Goal: Find specific page/section: Find specific page/section

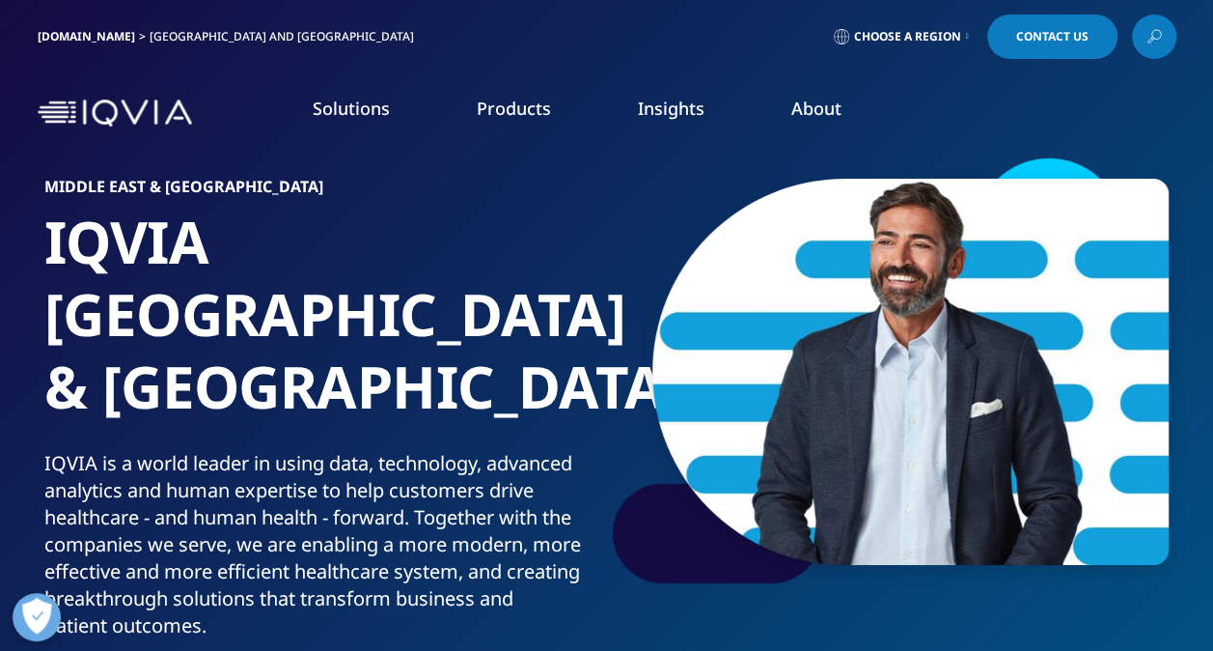
click at [904, 32] on span "Choose a Region" at bounding box center [907, 36] width 107 height 15
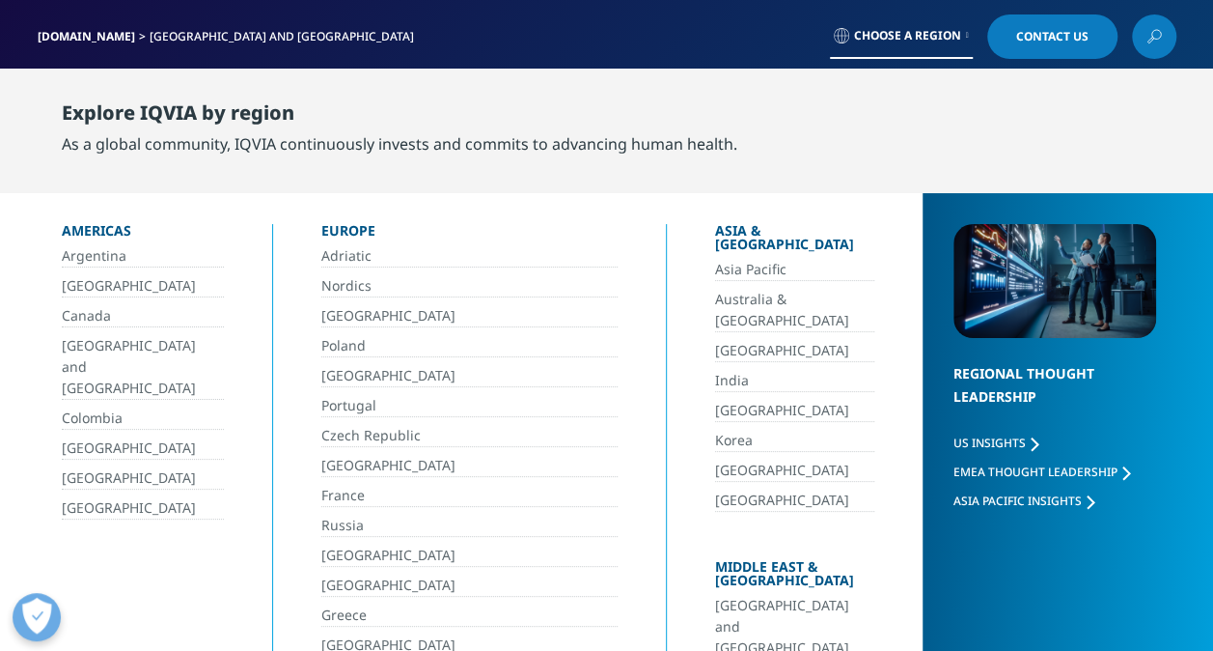
click at [904, 32] on span "Choose a Region" at bounding box center [907, 35] width 107 height 15
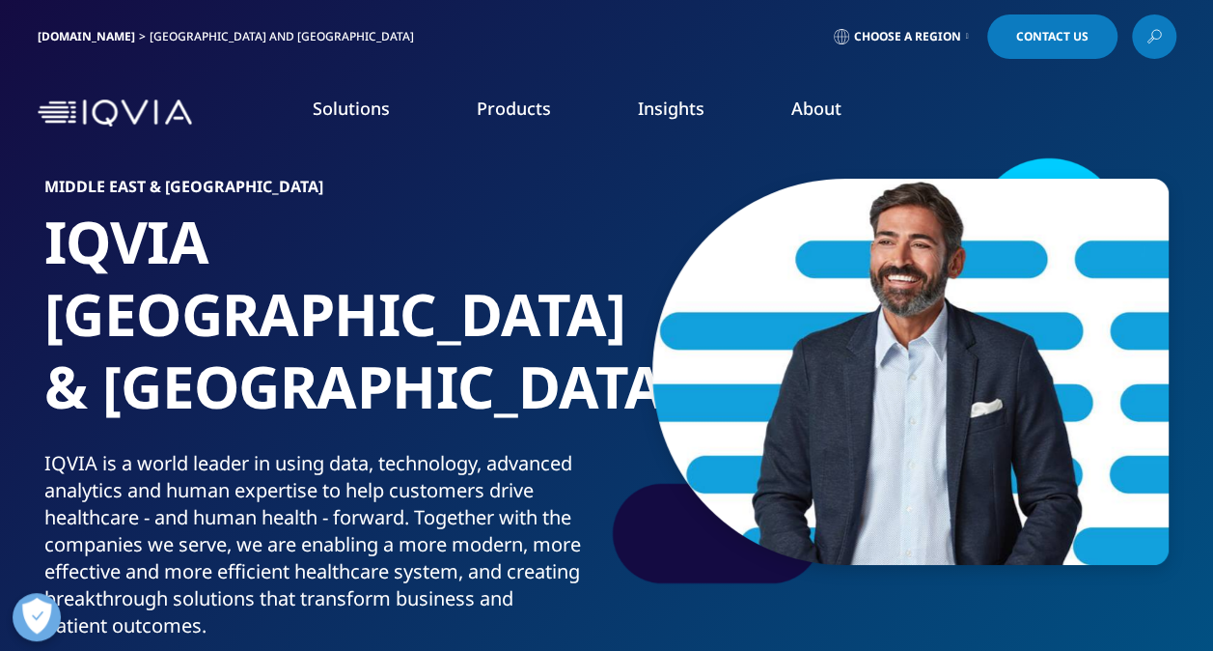
click at [904, 32] on span "Choose a Region" at bounding box center [907, 36] width 107 height 15
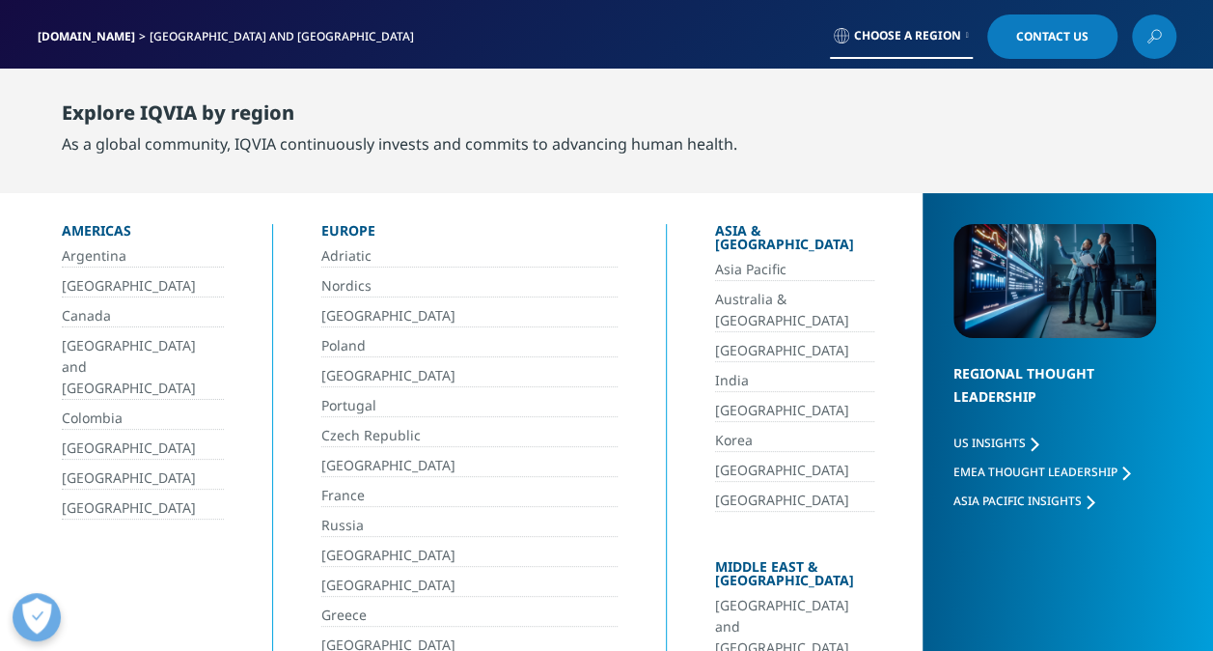
click at [753, 595] on link "[GEOGRAPHIC_DATA] and [GEOGRAPHIC_DATA]" at bounding box center [794, 627] width 159 height 65
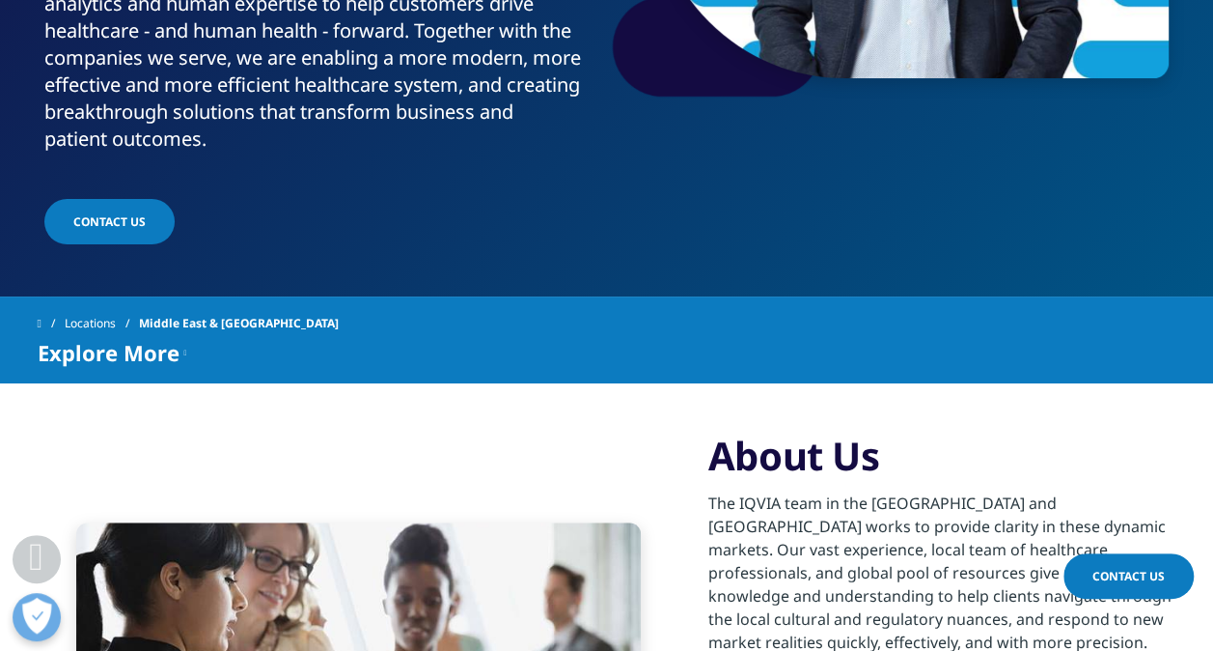
scroll to position [488, 0]
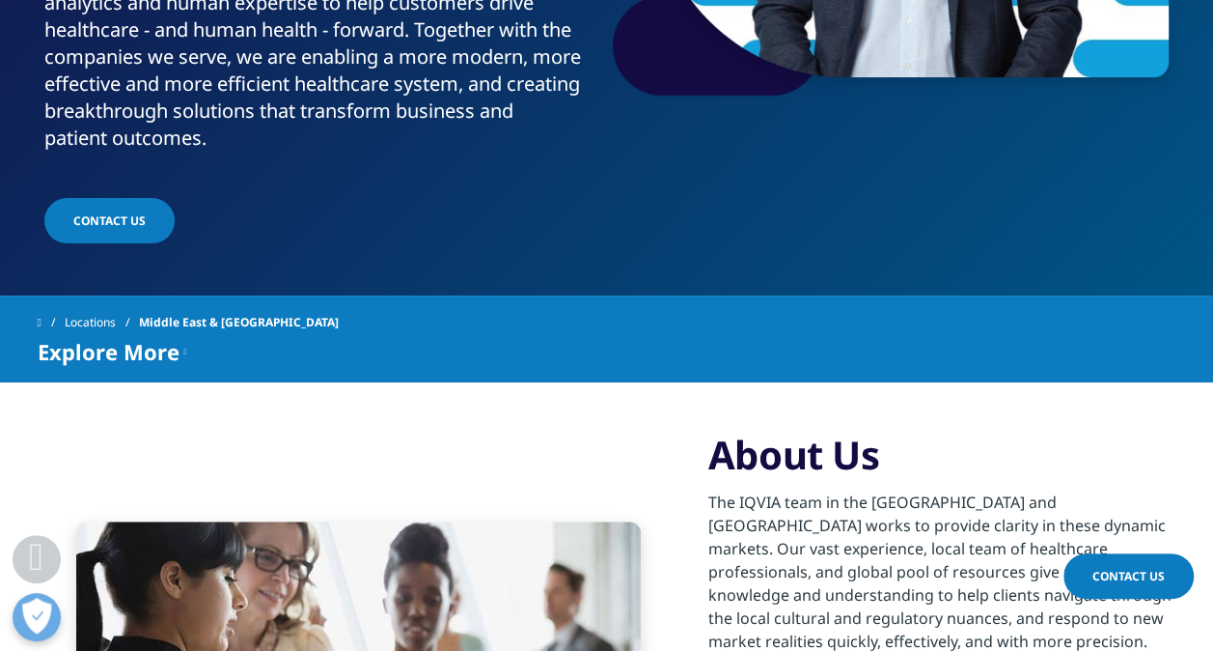
click at [180, 340] on div "Explore More" at bounding box center [113, 351] width 150 height 23
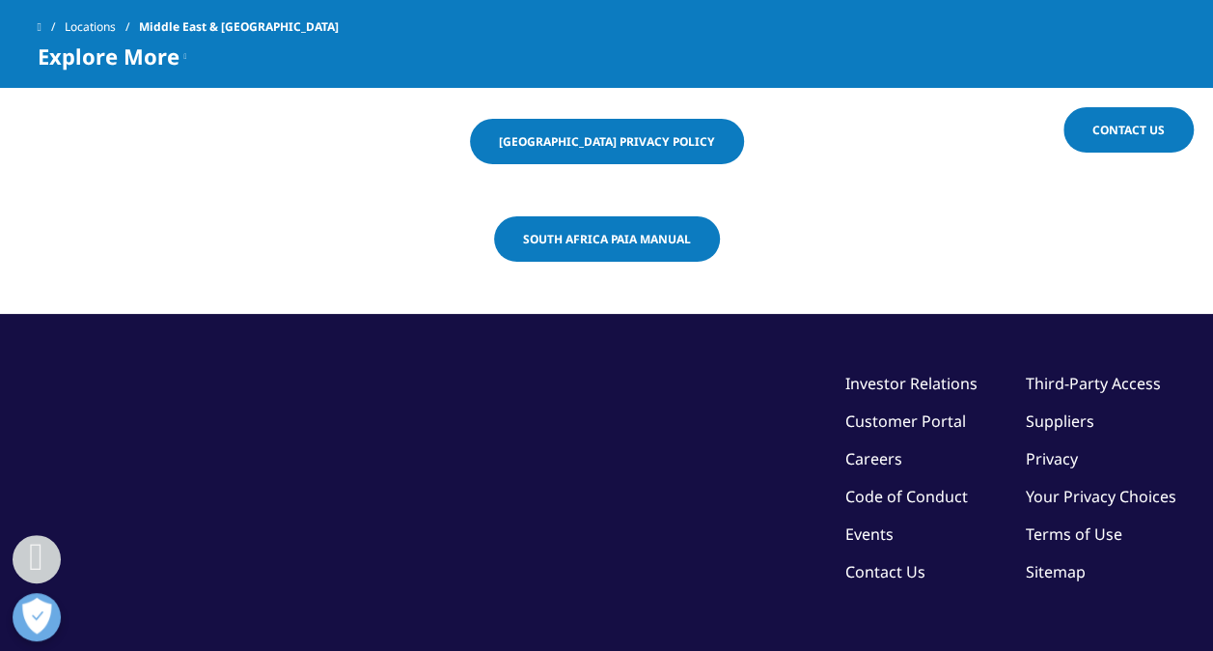
scroll to position [3775, 0]
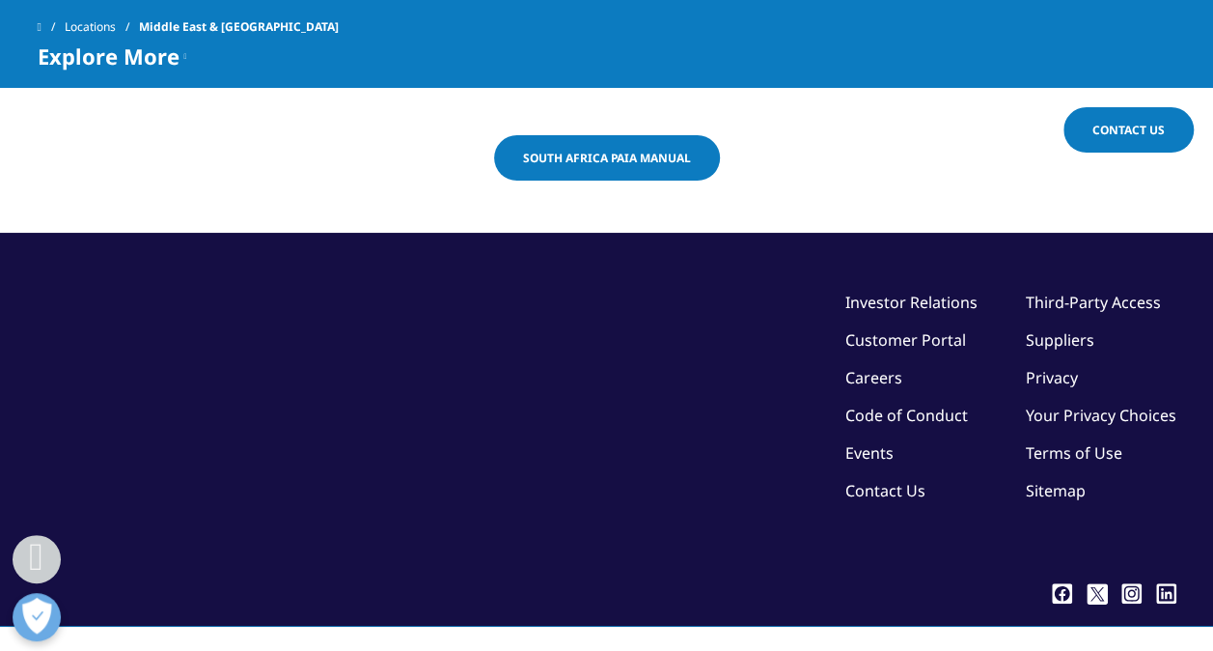
click at [884, 367] on link "Careers" at bounding box center [874, 377] width 57 height 21
